Goal: Transaction & Acquisition: Purchase product/service

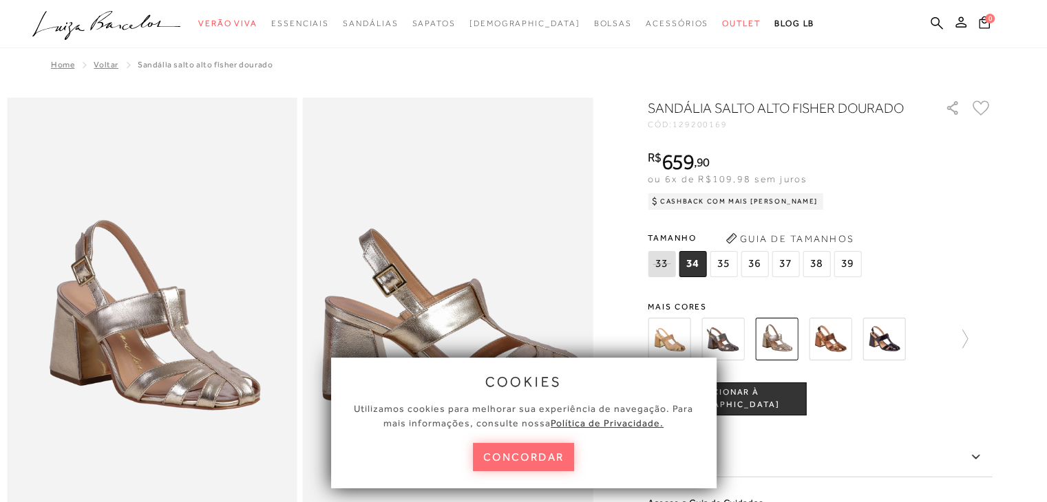
click at [541, 452] on button "concordar" at bounding box center [524, 457] width 102 height 28
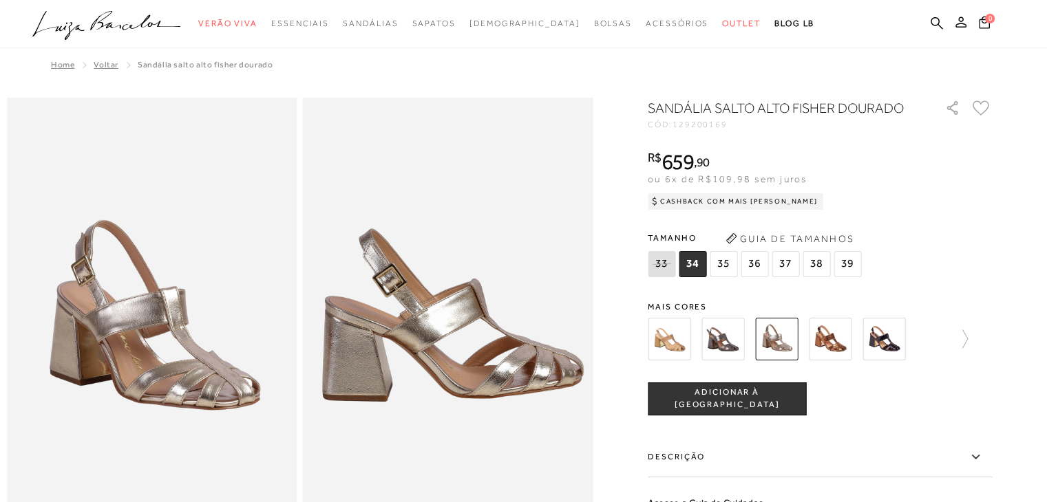
click at [844, 343] on img at bounding box center [830, 339] width 43 height 43
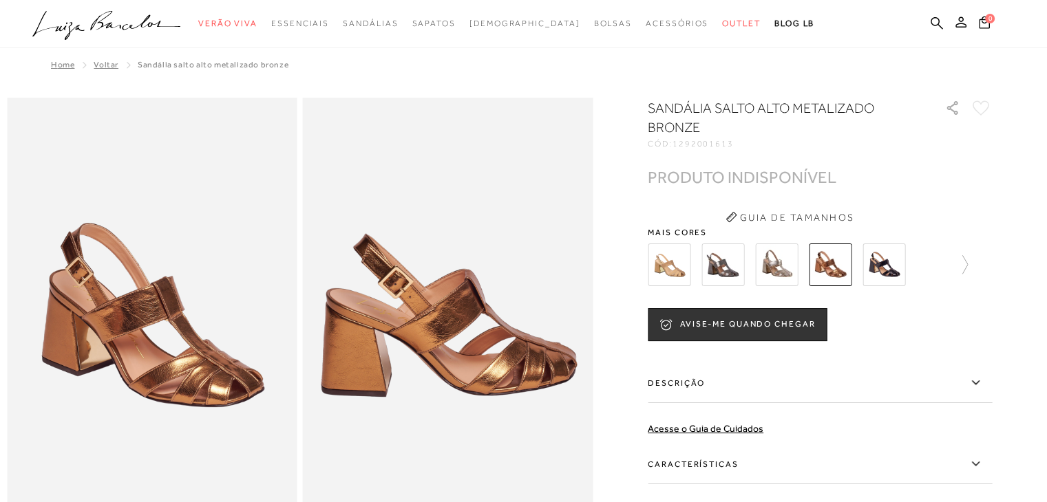
click at [790, 265] on img at bounding box center [776, 265] width 43 height 43
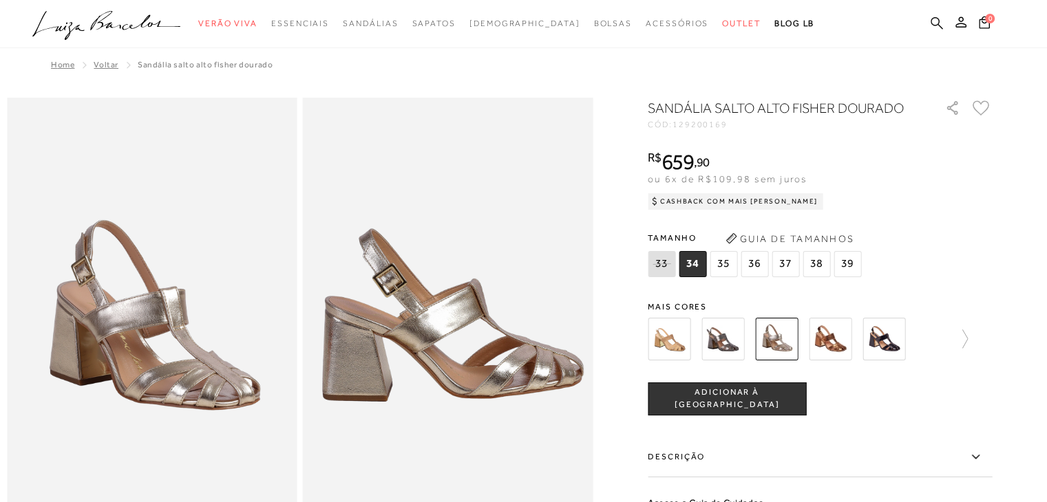
click at [933, 18] on icon at bounding box center [936, 23] width 12 height 12
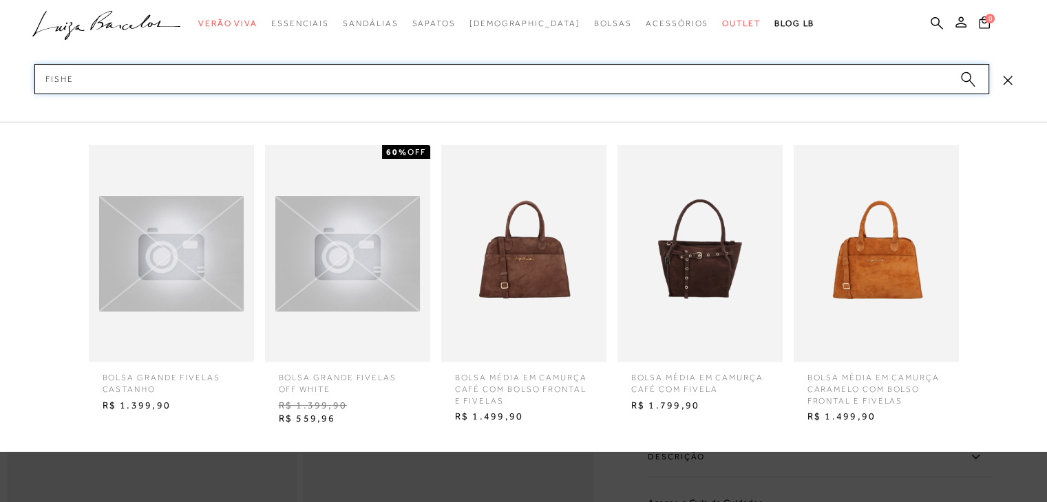
type input "fisher"
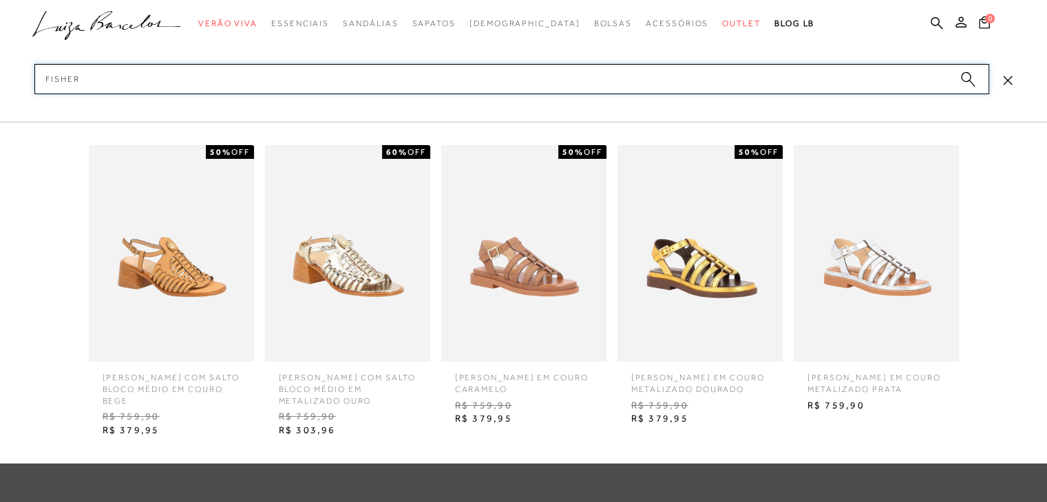
scroll to position [482, 0]
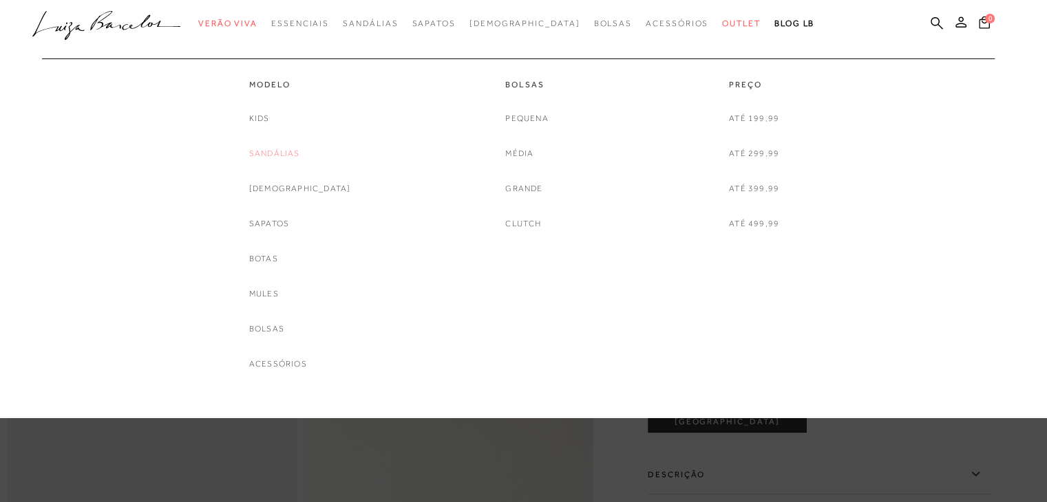
click at [300, 149] on link "Sandálias" at bounding box center [274, 154] width 51 height 14
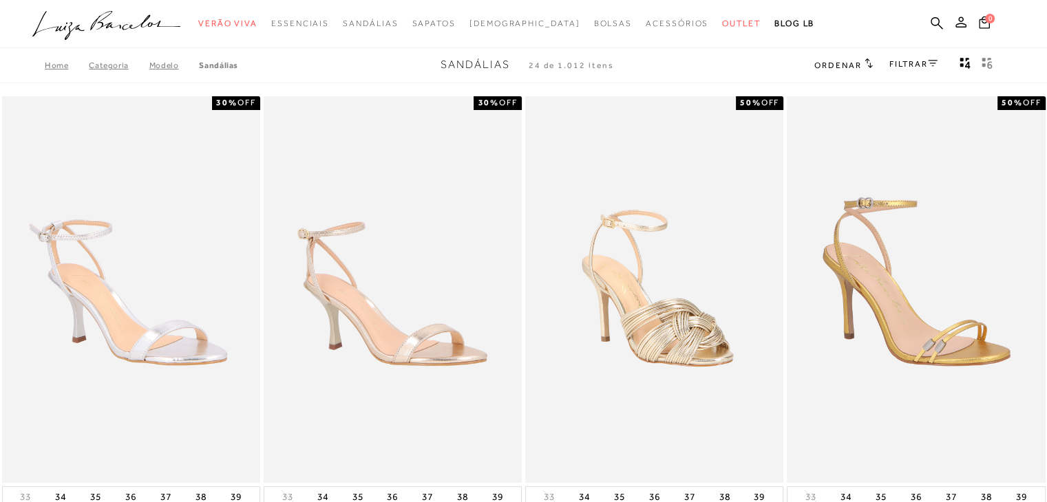
click at [921, 61] on link "FILTRAR" at bounding box center [913, 64] width 48 height 10
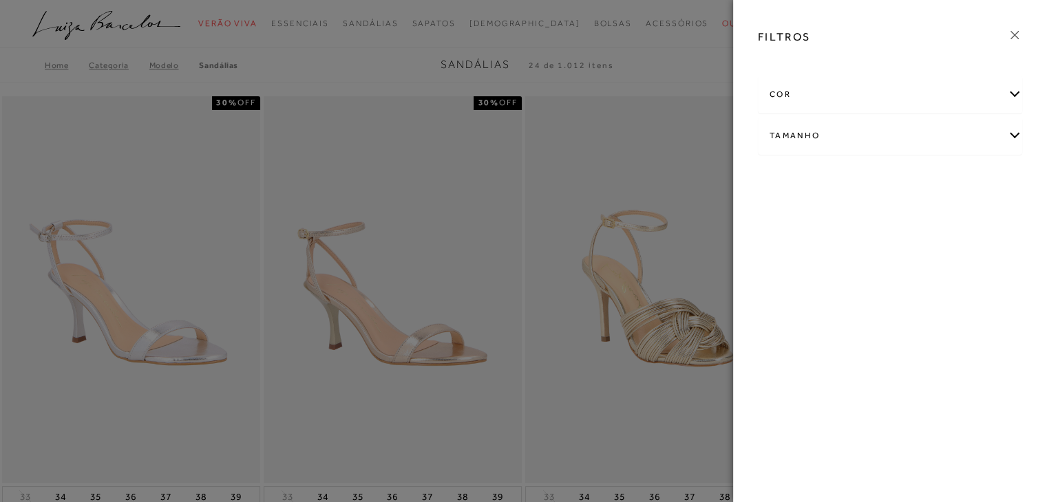
click at [785, 94] on div "cor" at bounding box center [889, 94] width 263 height 36
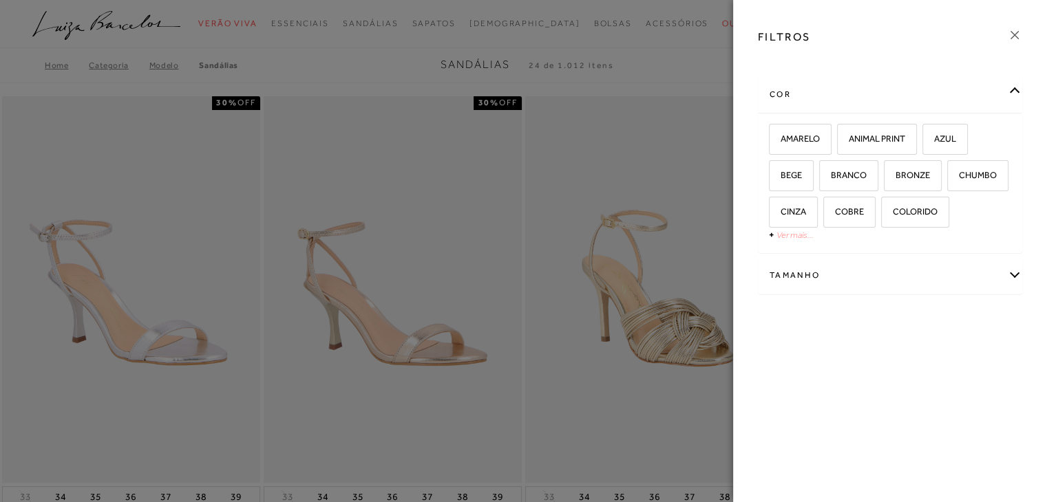
click at [787, 233] on link "Ver mais..." at bounding box center [794, 235] width 37 height 10
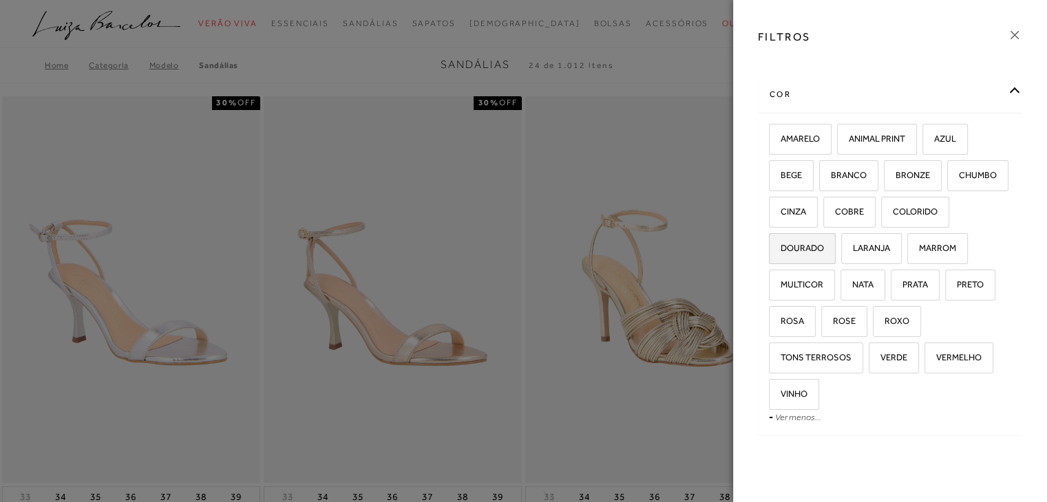
click at [824, 249] on span "DOURADO" at bounding box center [797, 248] width 54 height 10
click at [780, 249] on input "DOURADO" at bounding box center [774, 251] width 14 height 14
checkbox input "true"
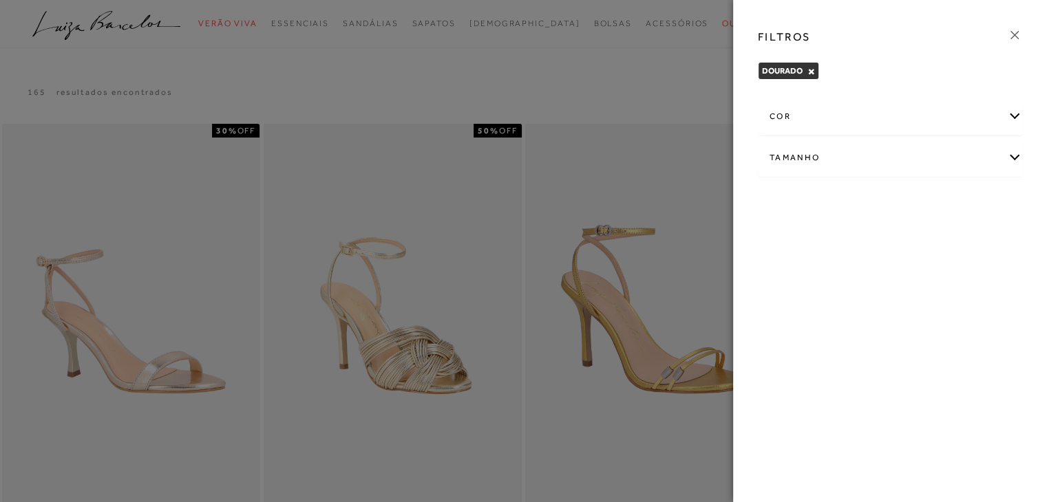
click at [798, 157] on div "Tamanho" at bounding box center [889, 158] width 263 height 36
click at [974, 203] on span "38" at bounding box center [973, 202] width 20 height 10
click at [973, 203] on input "38" at bounding box center [966, 205] width 14 height 14
checkbox input "true"
click at [616, 105] on div at bounding box center [523, 251] width 1047 height 502
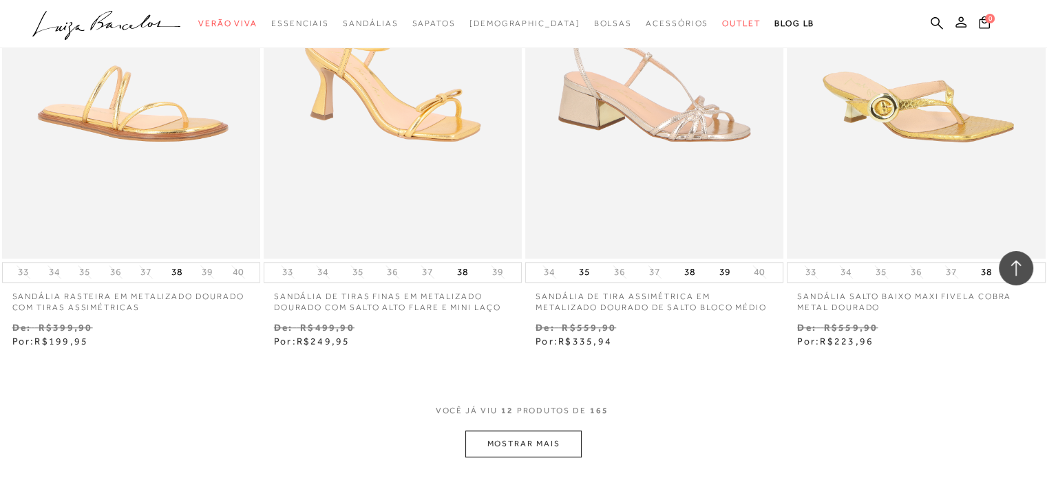
scroll to position [1239, 0]
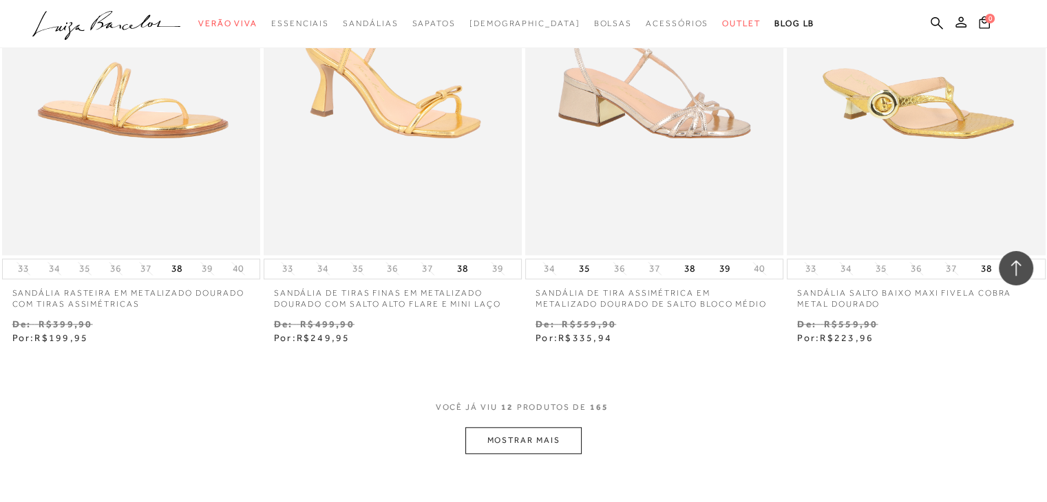
click at [539, 441] on button "MOSTRAR MAIS" at bounding box center [523, 440] width 116 height 27
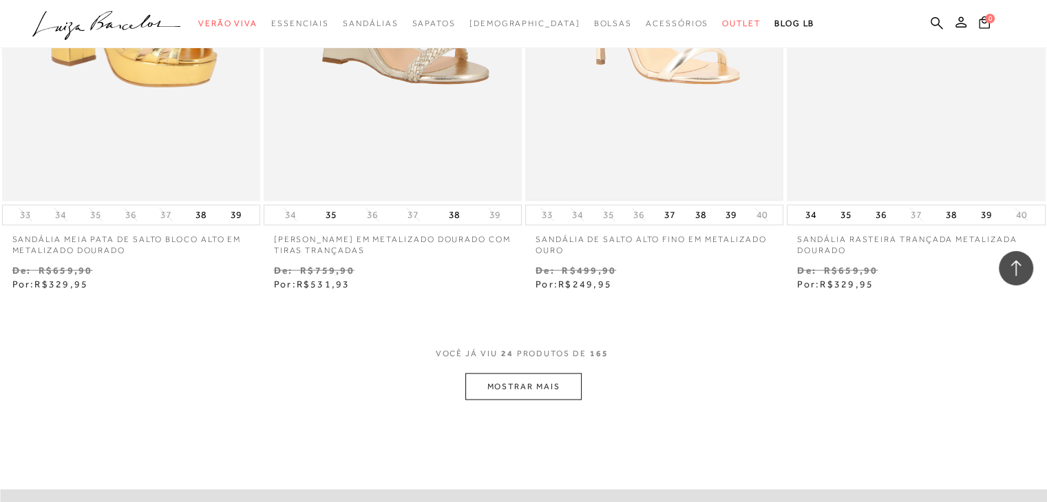
scroll to position [2822, 0]
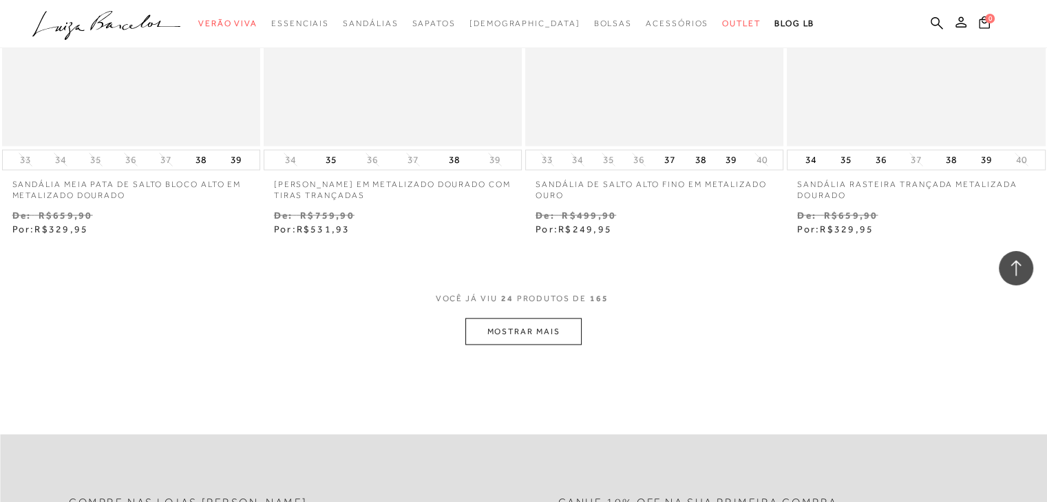
click at [503, 336] on button "MOSTRAR MAIS" at bounding box center [523, 332] width 116 height 27
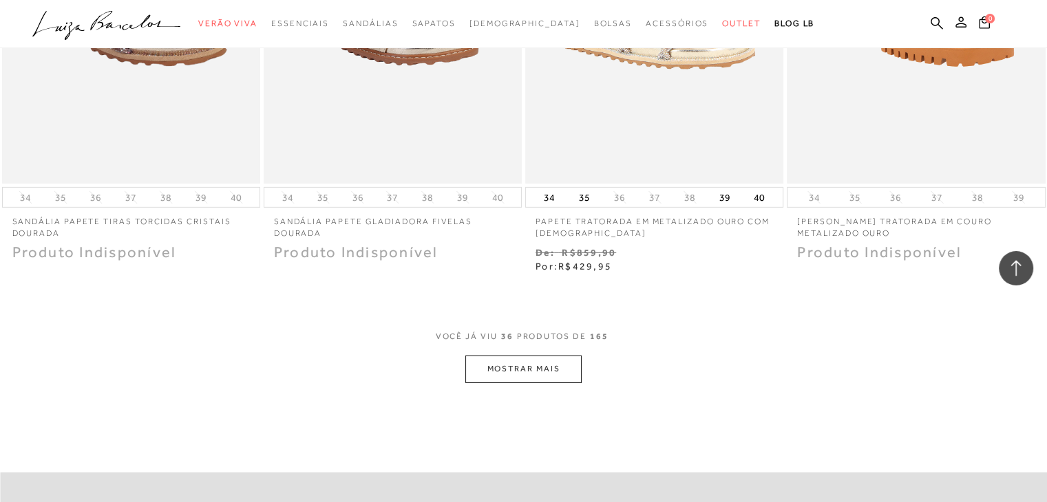
scroll to position [4335, 0]
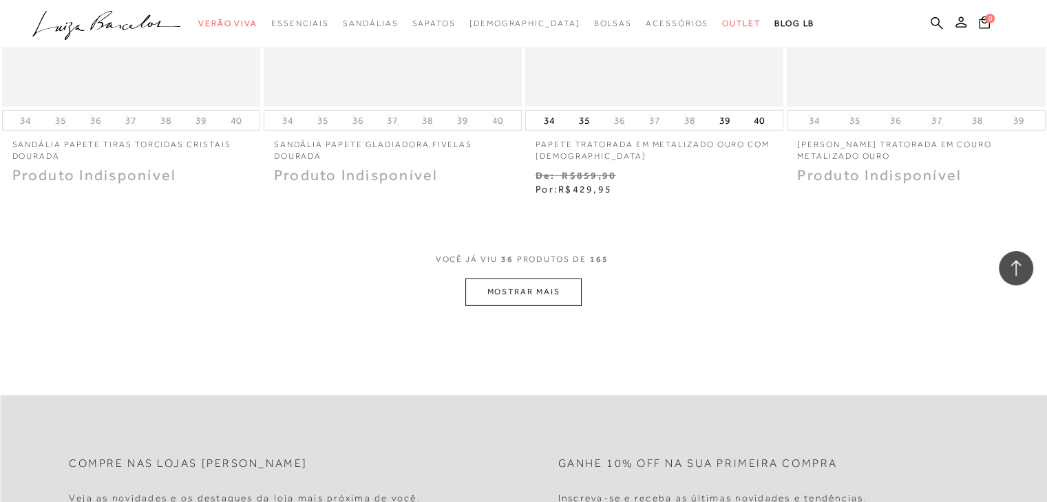
click at [518, 303] on button "MOSTRAR MAIS" at bounding box center [523, 292] width 116 height 27
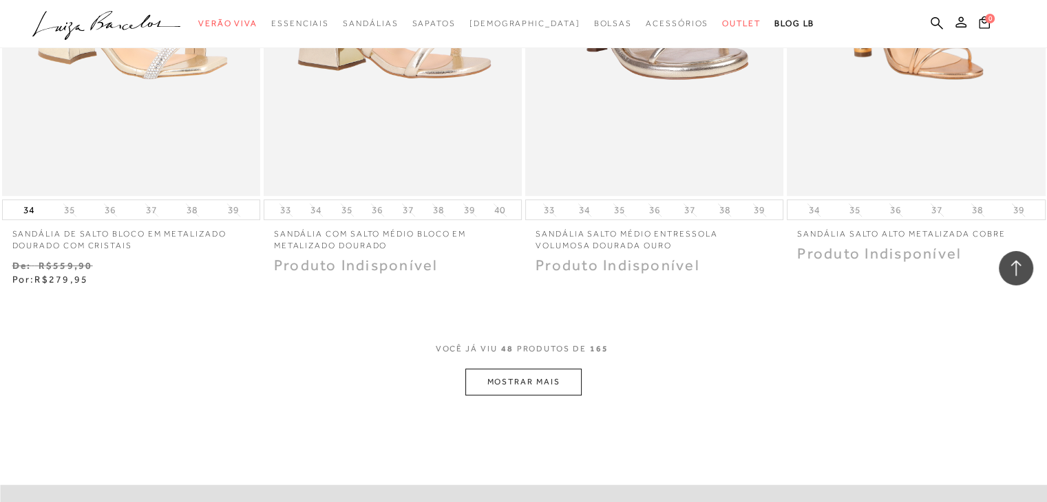
scroll to position [5712, 0]
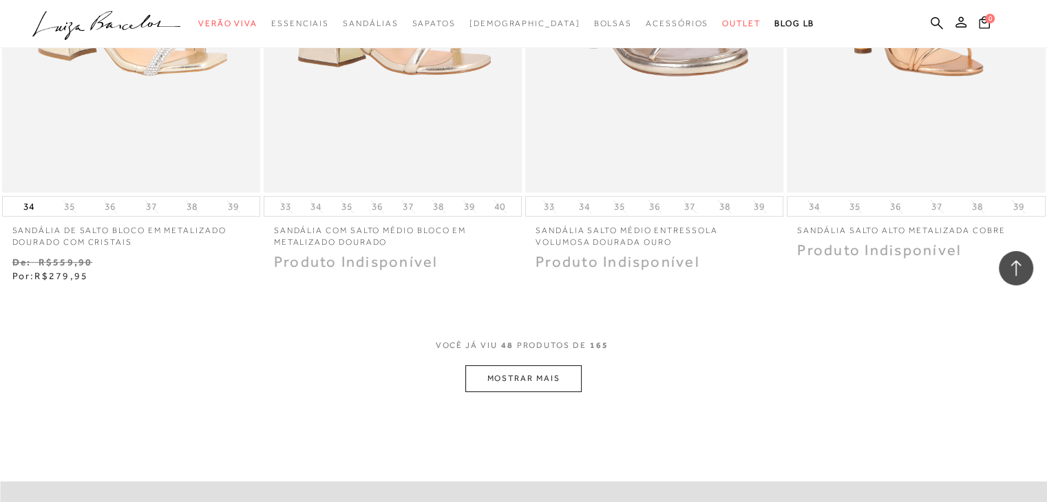
click at [514, 378] on button "MOSTRAR MAIS" at bounding box center [523, 378] width 116 height 27
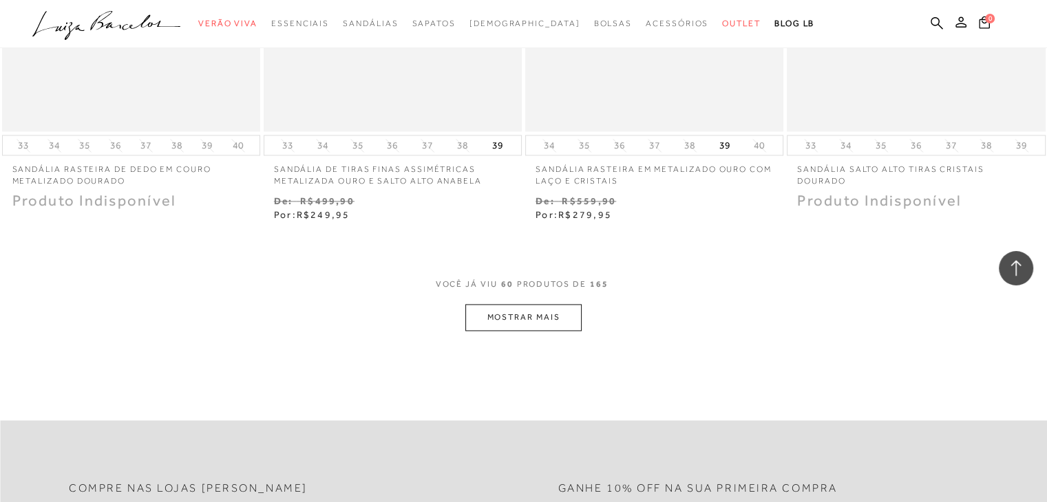
scroll to position [7295, 0]
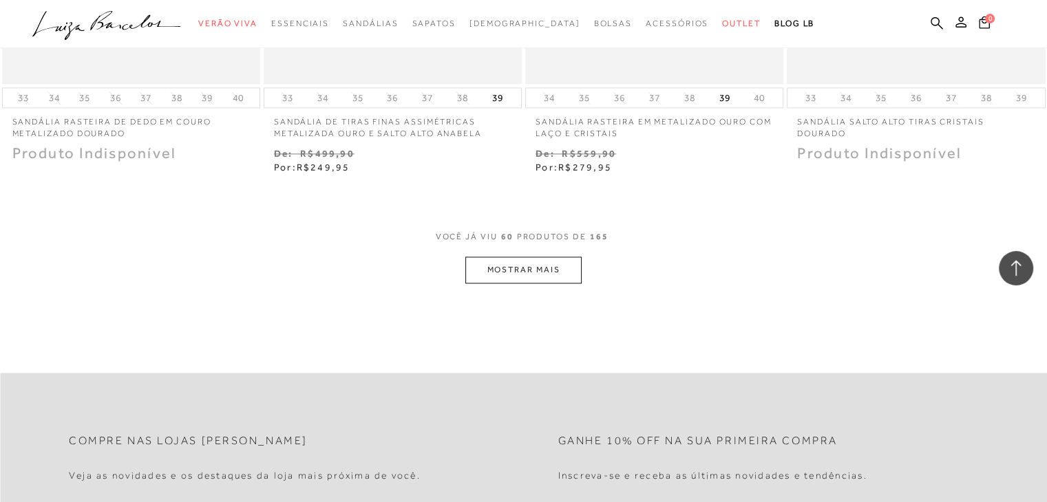
click at [541, 268] on button "MOSTRAR MAIS" at bounding box center [523, 270] width 116 height 27
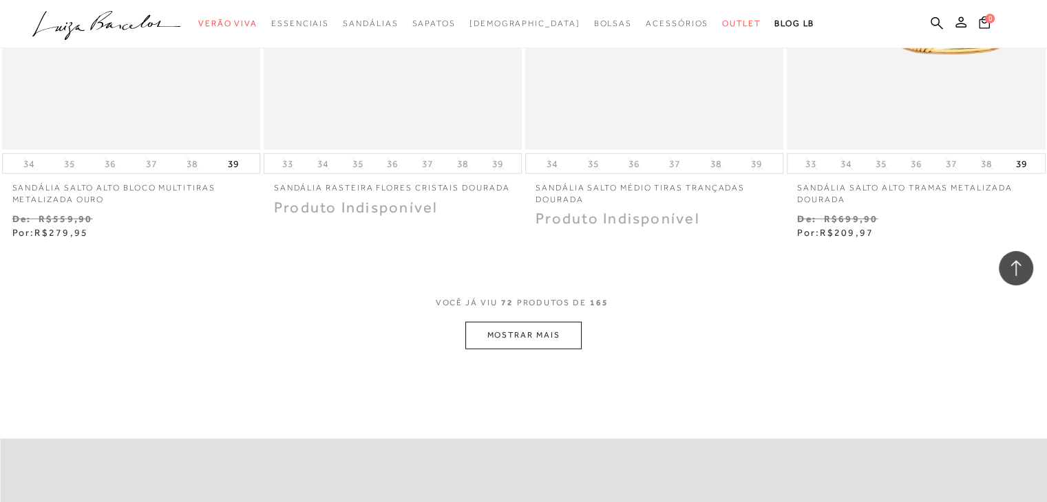
scroll to position [8740, 0]
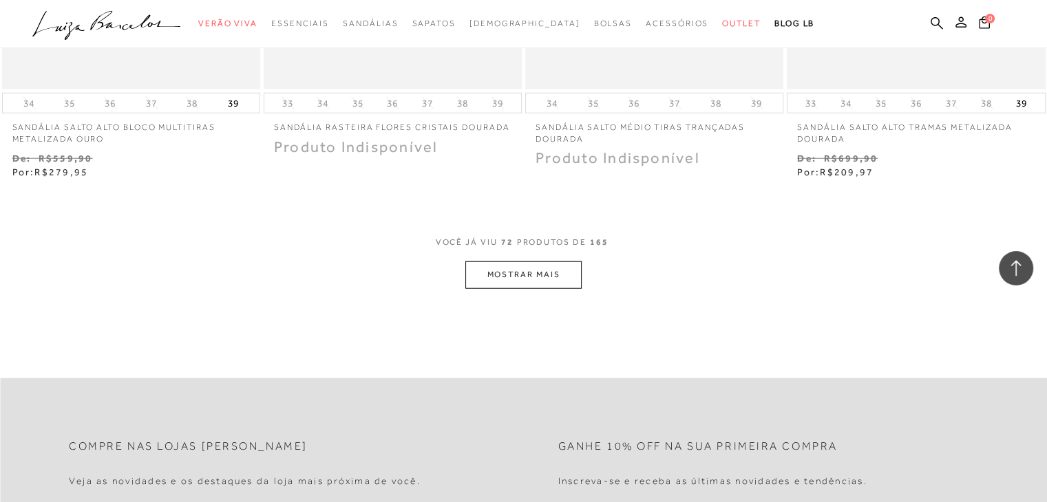
click at [512, 263] on button "MOSTRAR MAIS" at bounding box center [523, 275] width 116 height 27
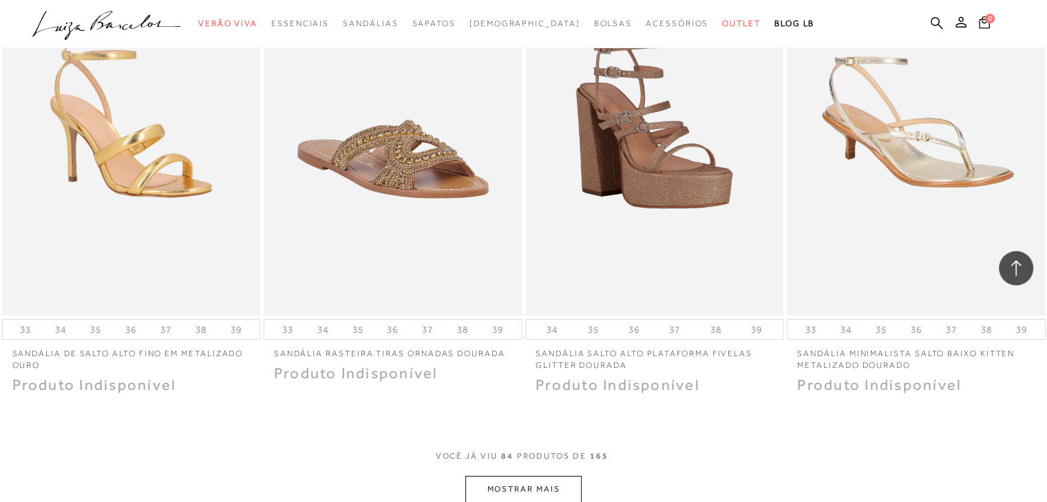
scroll to position [10185, 0]
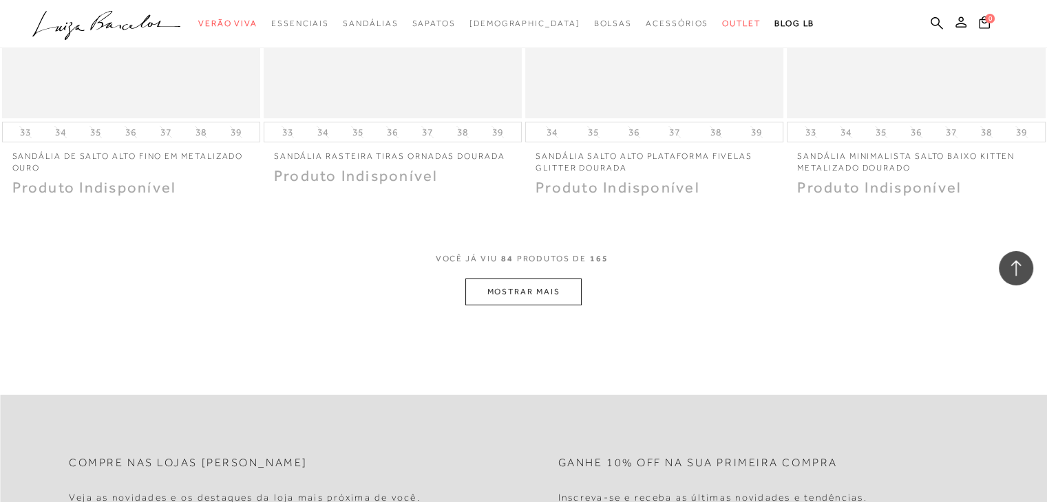
click at [520, 290] on button "MOSTRAR MAIS" at bounding box center [523, 292] width 116 height 27
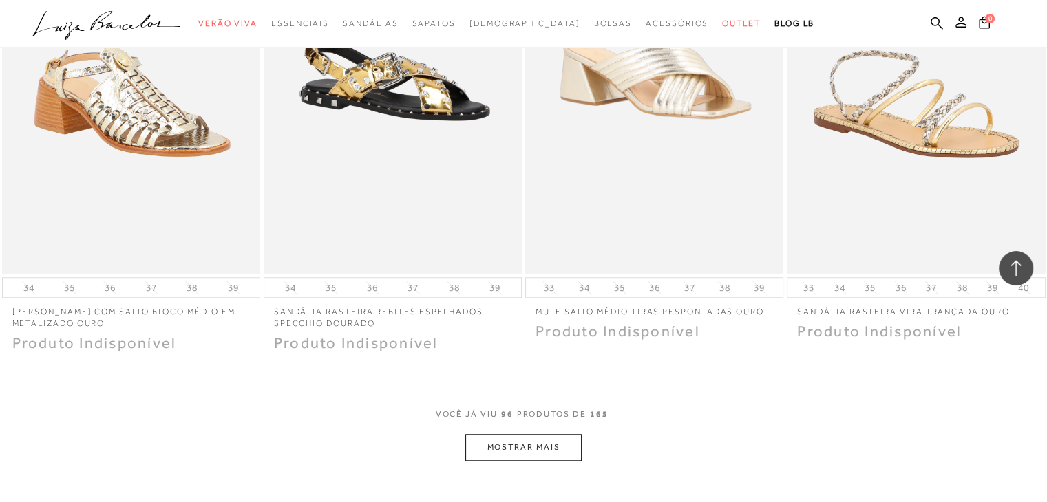
scroll to position [11492, 0]
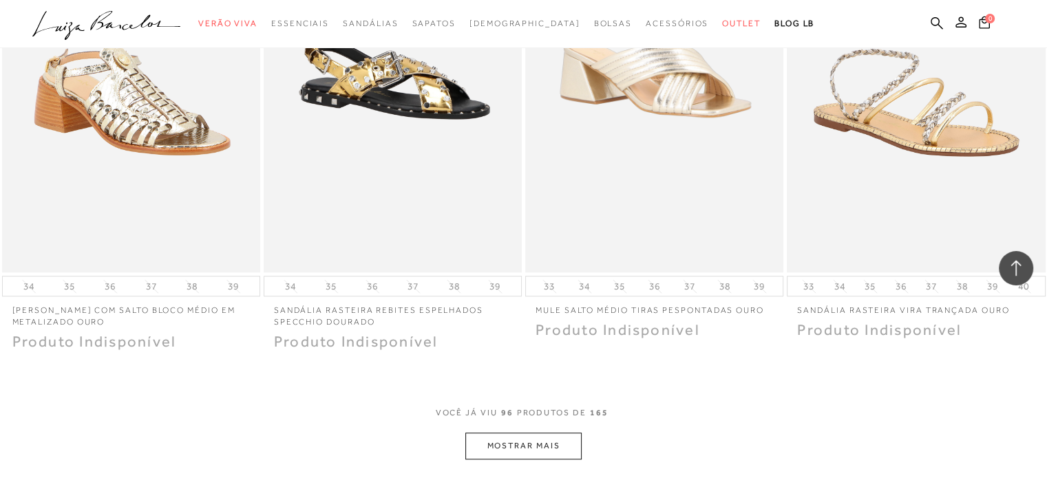
click at [520, 441] on button "MOSTRAR MAIS" at bounding box center [523, 446] width 116 height 27
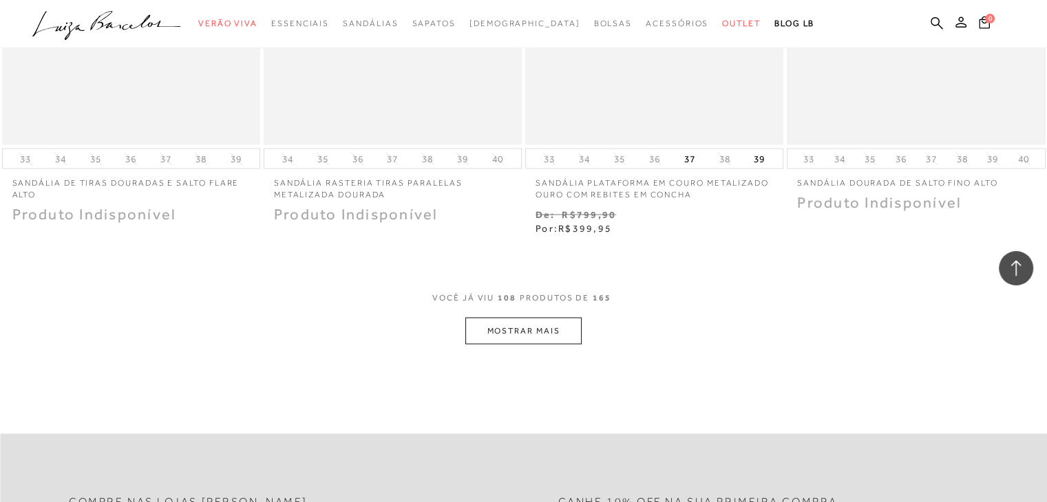
scroll to position [13144, 0]
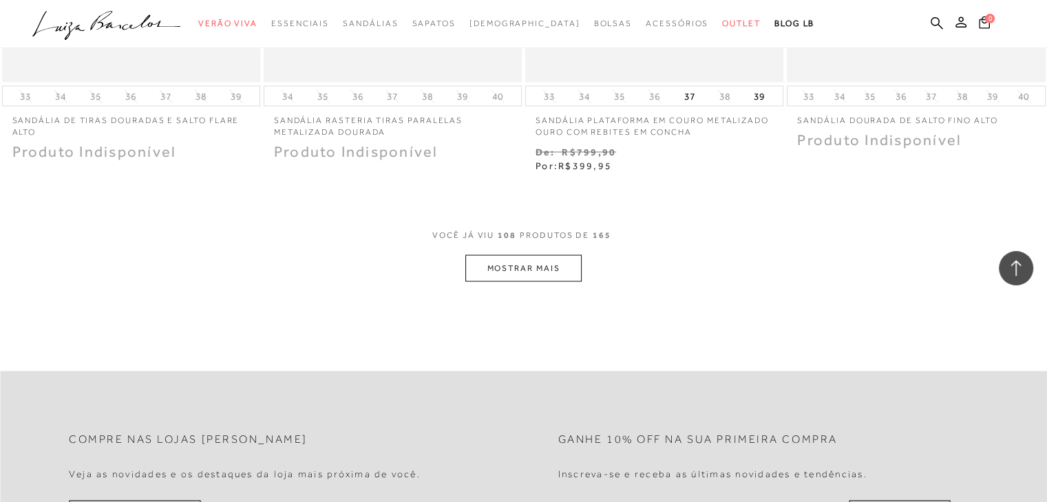
click at [518, 273] on button "MOSTRAR MAIS" at bounding box center [523, 268] width 116 height 27
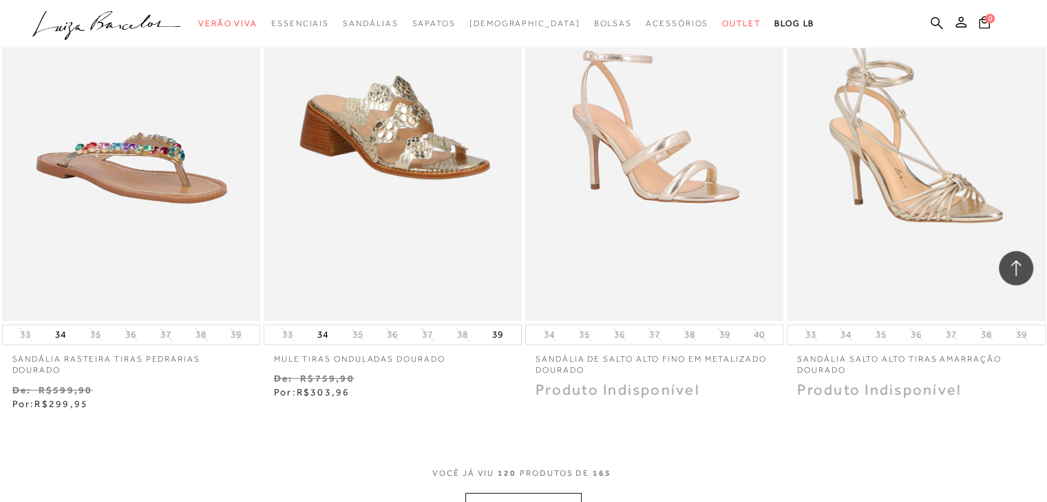
scroll to position [14383, 0]
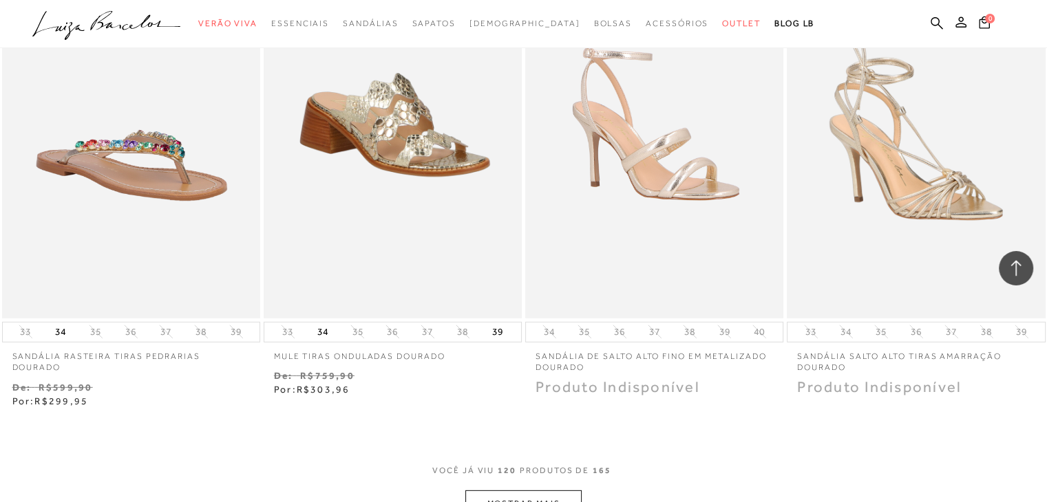
click at [520, 492] on button "MOSTRAR MAIS" at bounding box center [523, 504] width 116 height 27
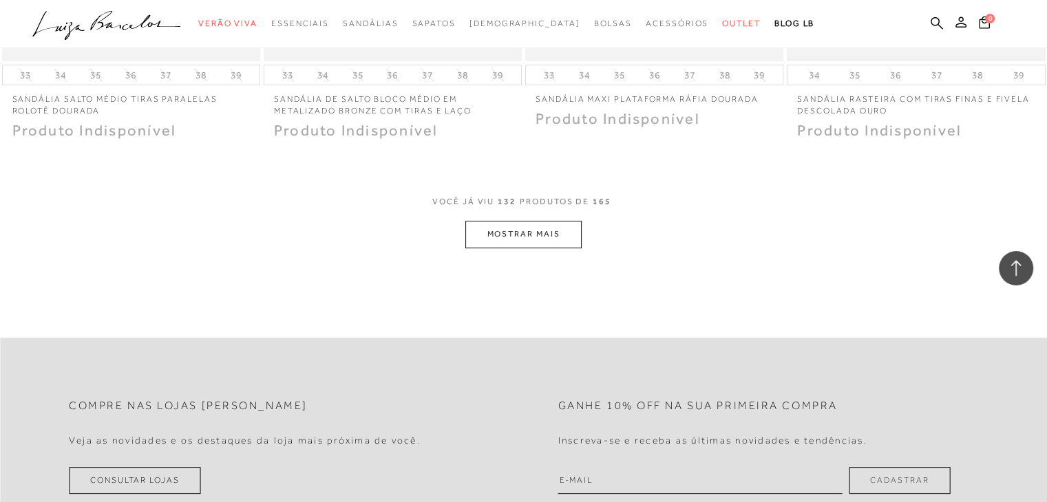
scroll to position [16103, 0]
click at [509, 220] on button "MOSTRAR MAIS" at bounding box center [523, 233] width 116 height 27
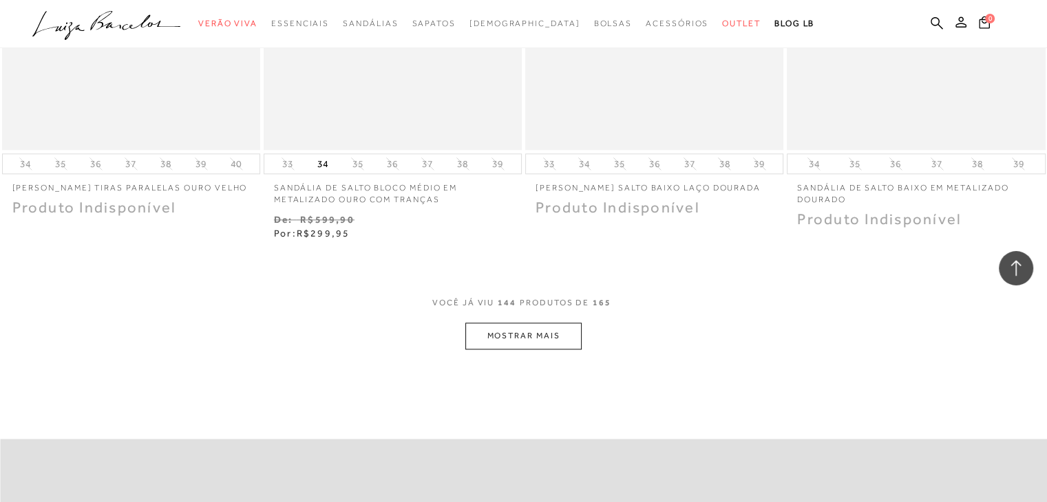
scroll to position [17480, 0]
click at [528, 319] on button "MOSTRAR MAIS" at bounding box center [523, 332] width 116 height 27
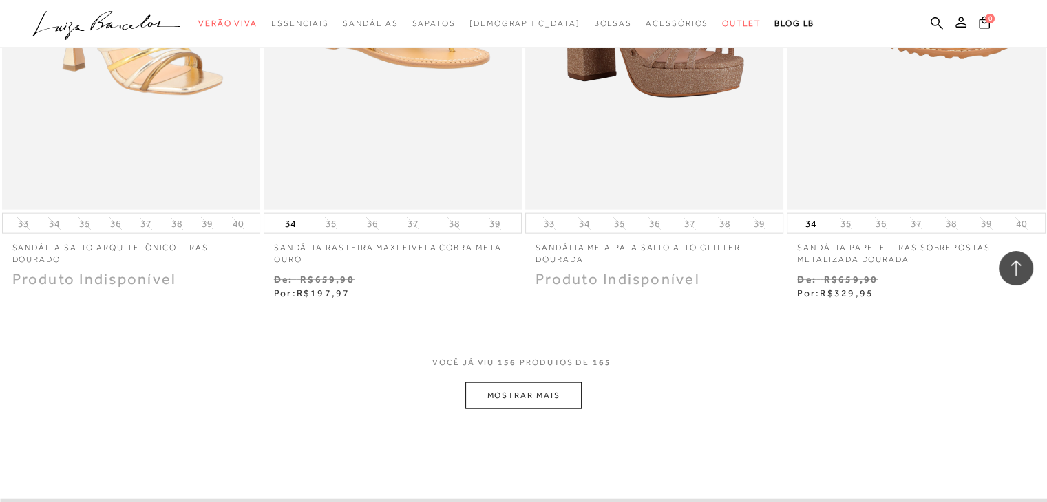
scroll to position [18925, 0]
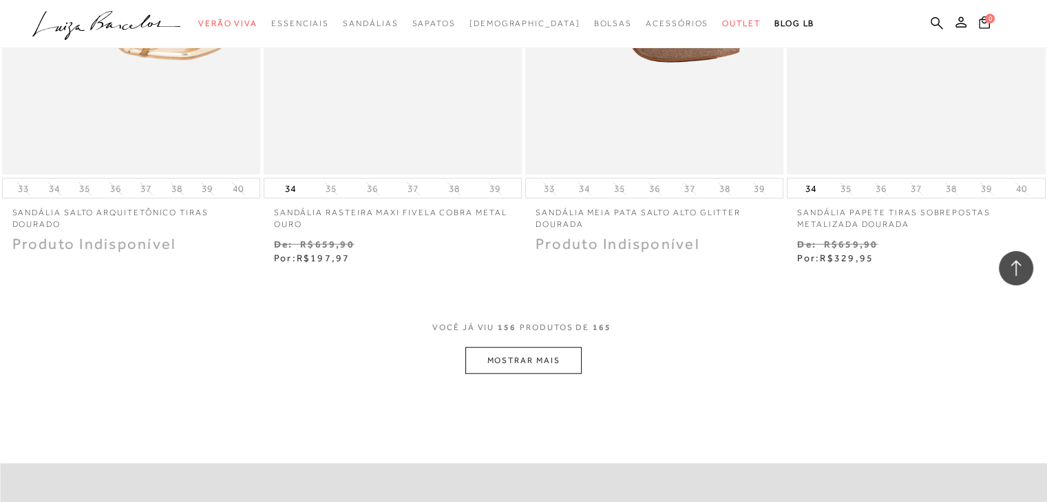
click at [531, 348] on button "MOSTRAR MAIS" at bounding box center [523, 361] width 116 height 27
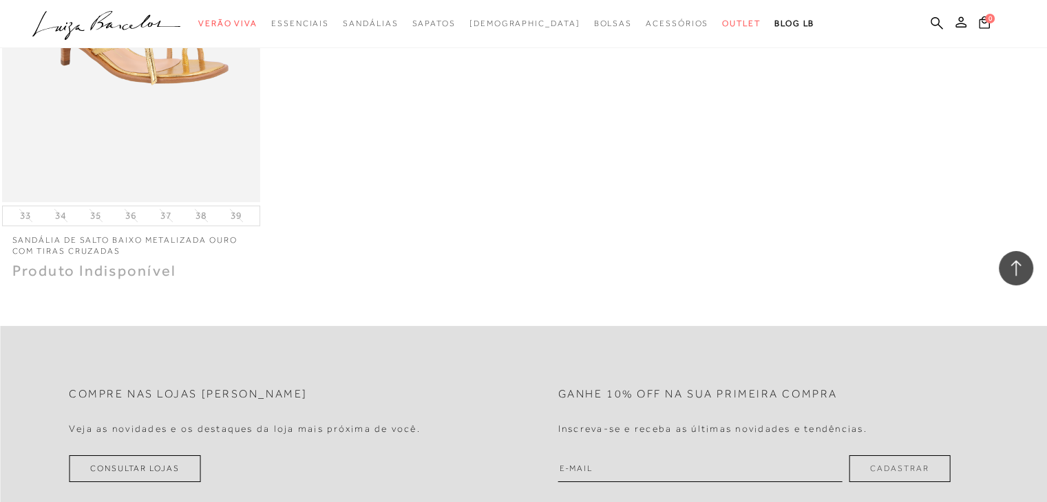
scroll to position [20370, 0]
